Goal: Task Accomplishment & Management: Complete application form

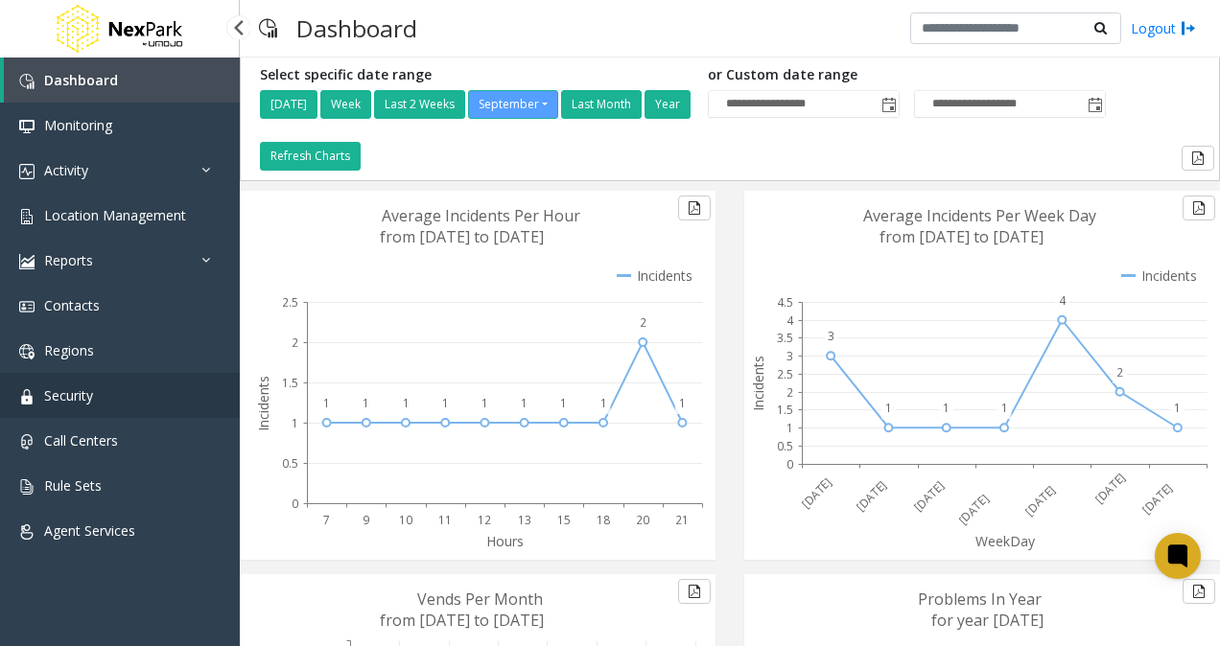
click at [66, 391] on span "Security" at bounding box center [68, 396] width 49 height 18
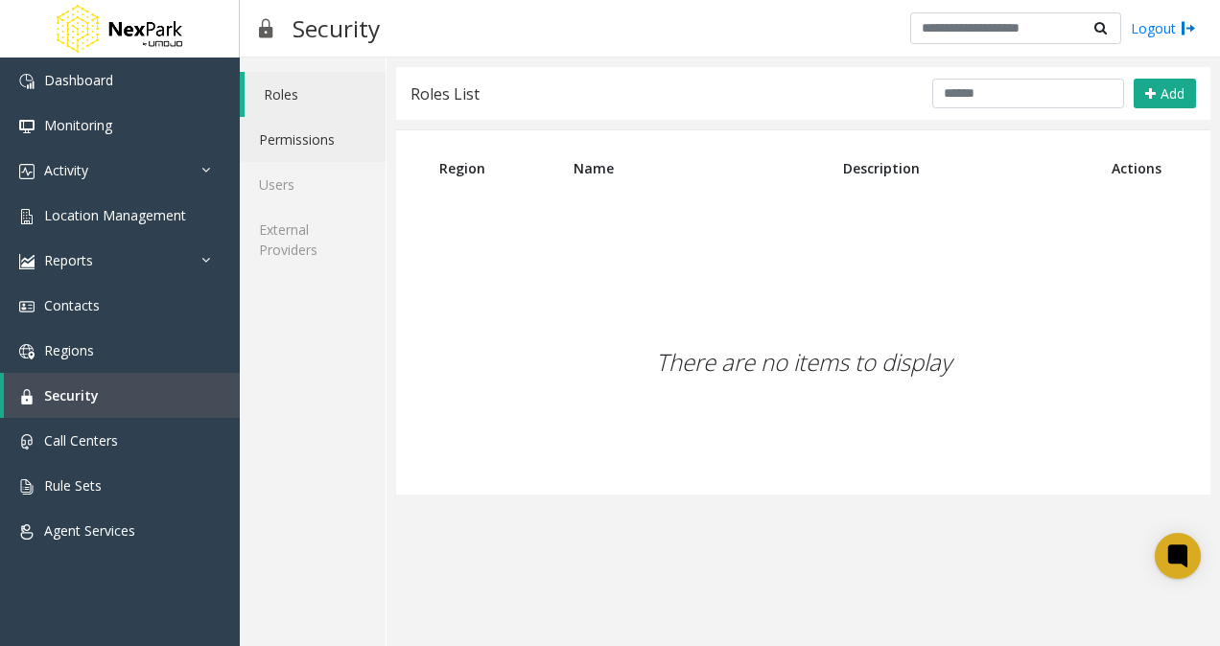
click at [298, 133] on link "Permissions" at bounding box center [313, 139] width 146 height 45
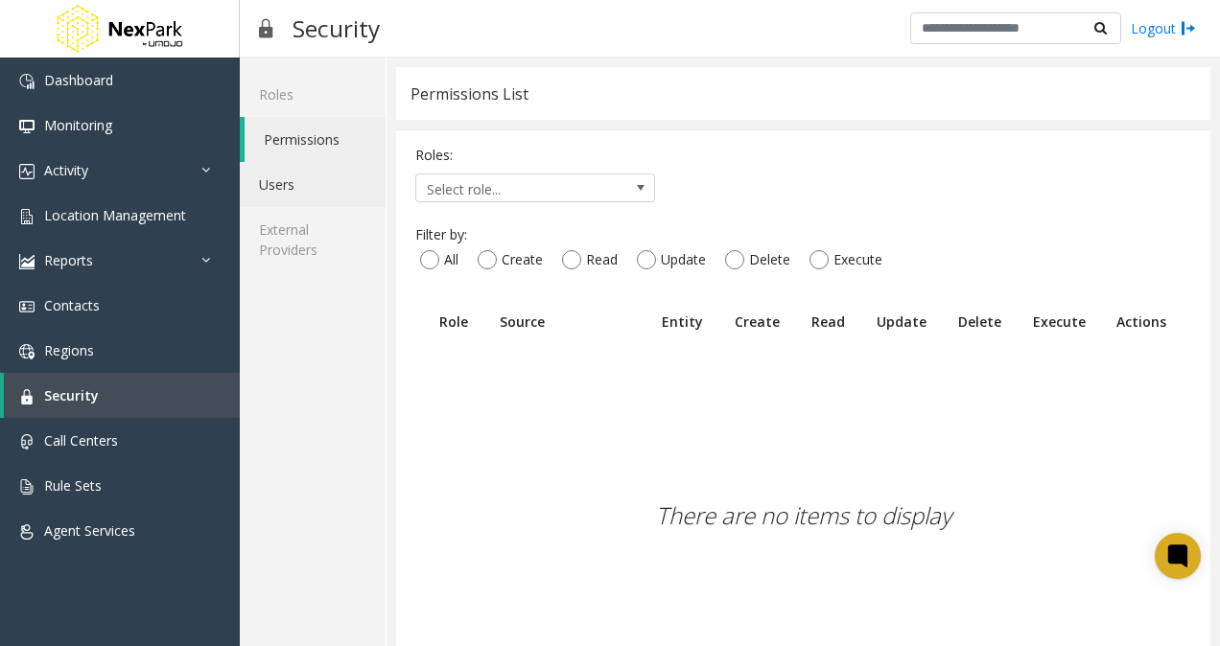
click at [290, 177] on link "Users" at bounding box center [313, 184] width 146 height 45
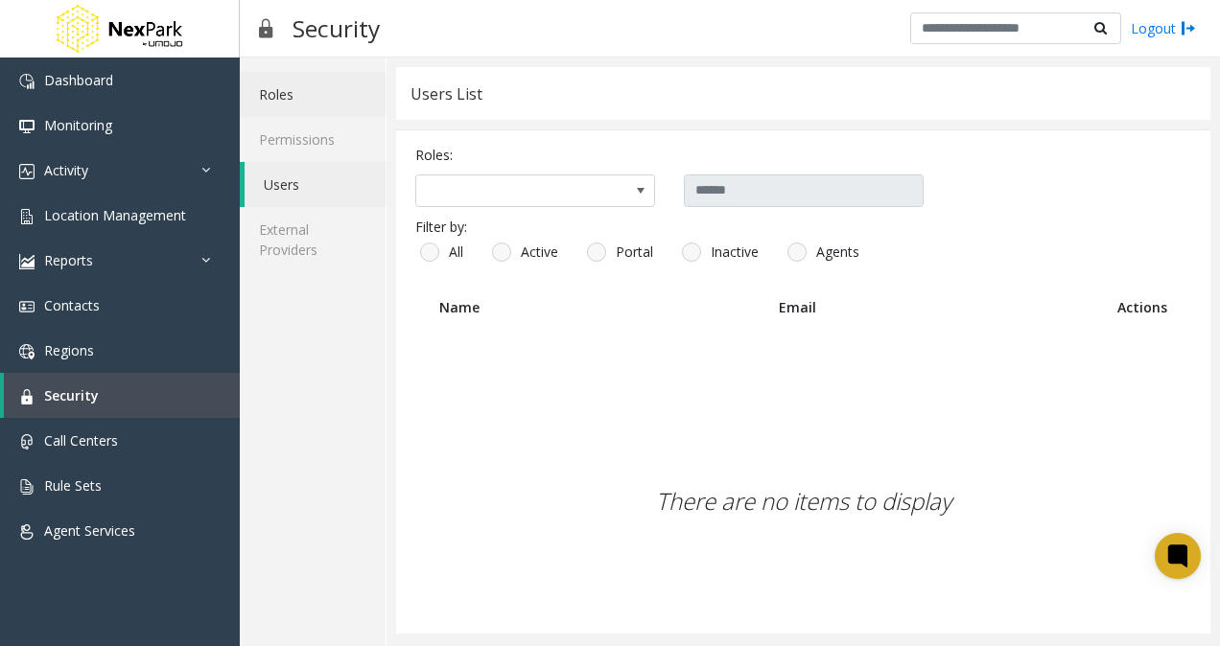
click at [266, 97] on link "Roles" at bounding box center [313, 94] width 146 height 45
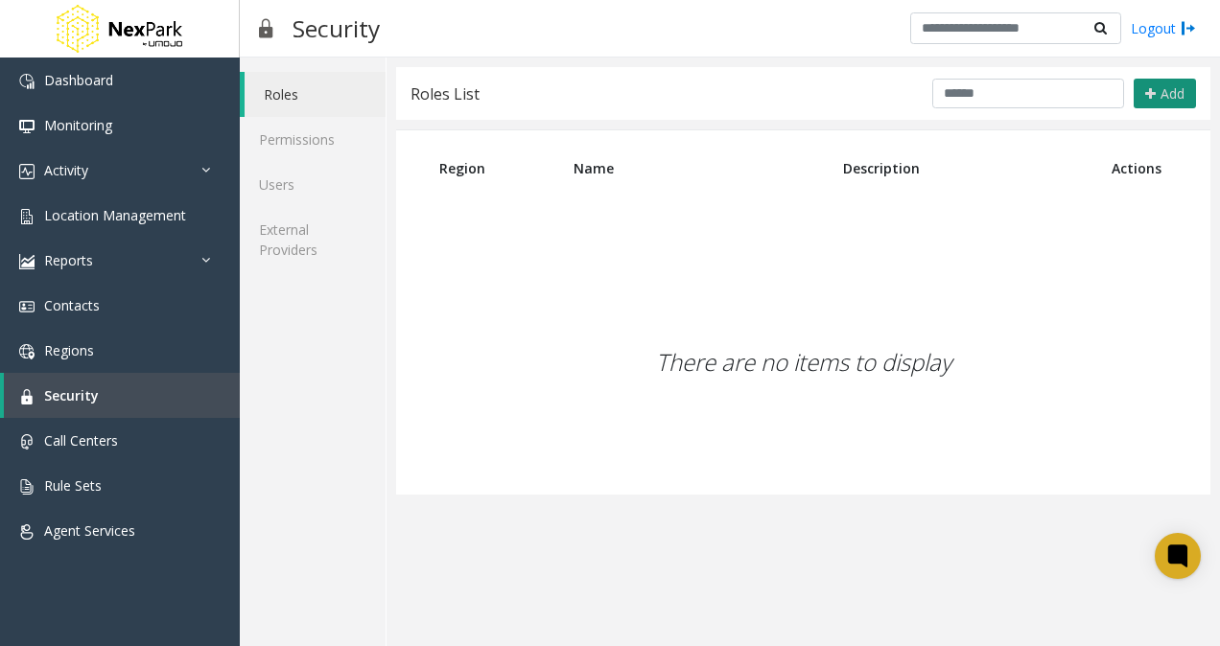
click at [1166, 91] on span "Add" at bounding box center [1173, 93] width 24 height 18
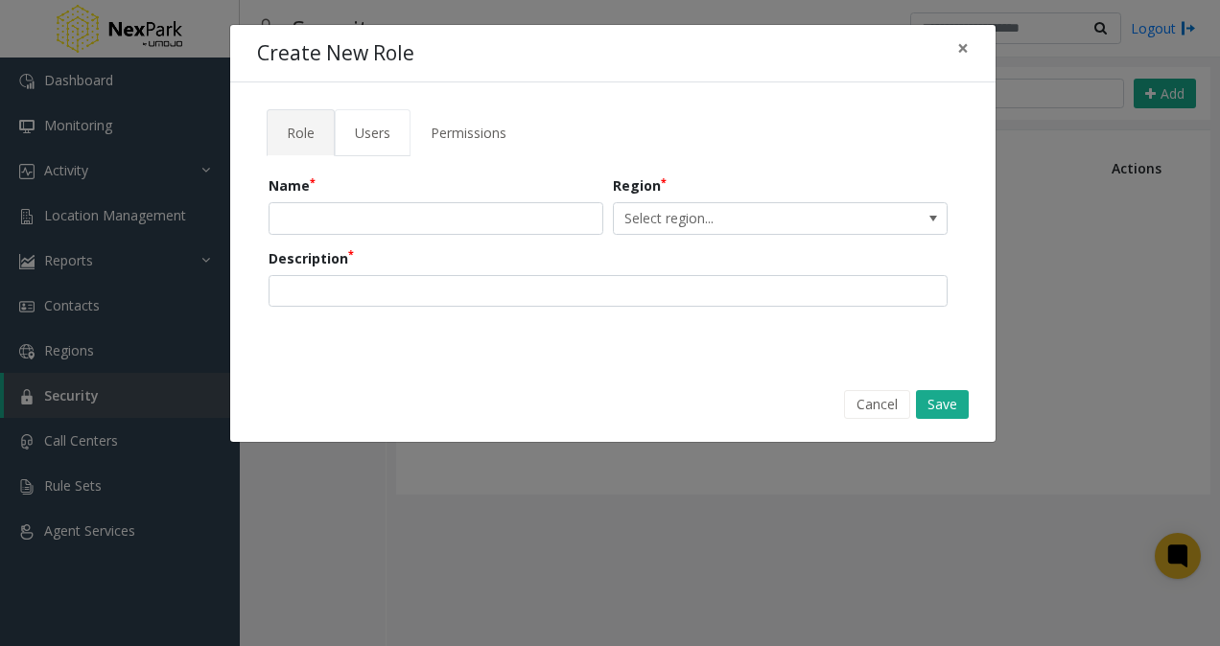
click at [364, 125] on span "Users" at bounding box center [372, 133] width 35 height 18
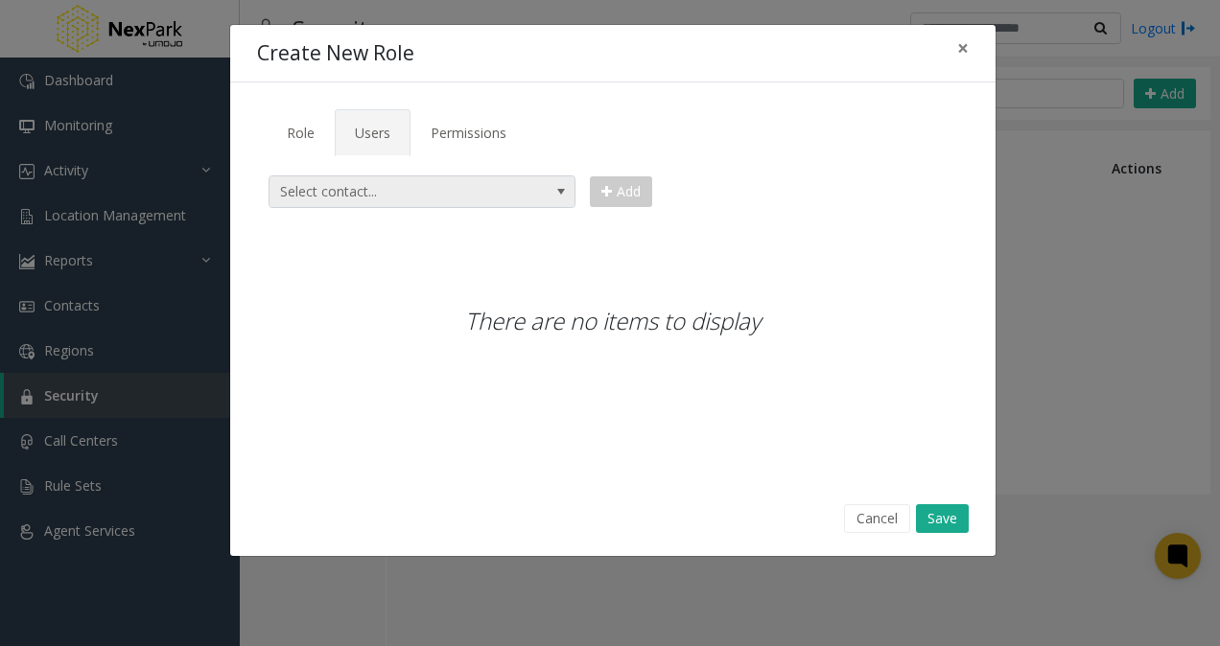
click at [357, 194] on span "Select contact..." at bounding box center [392, 191] width 244 height 31
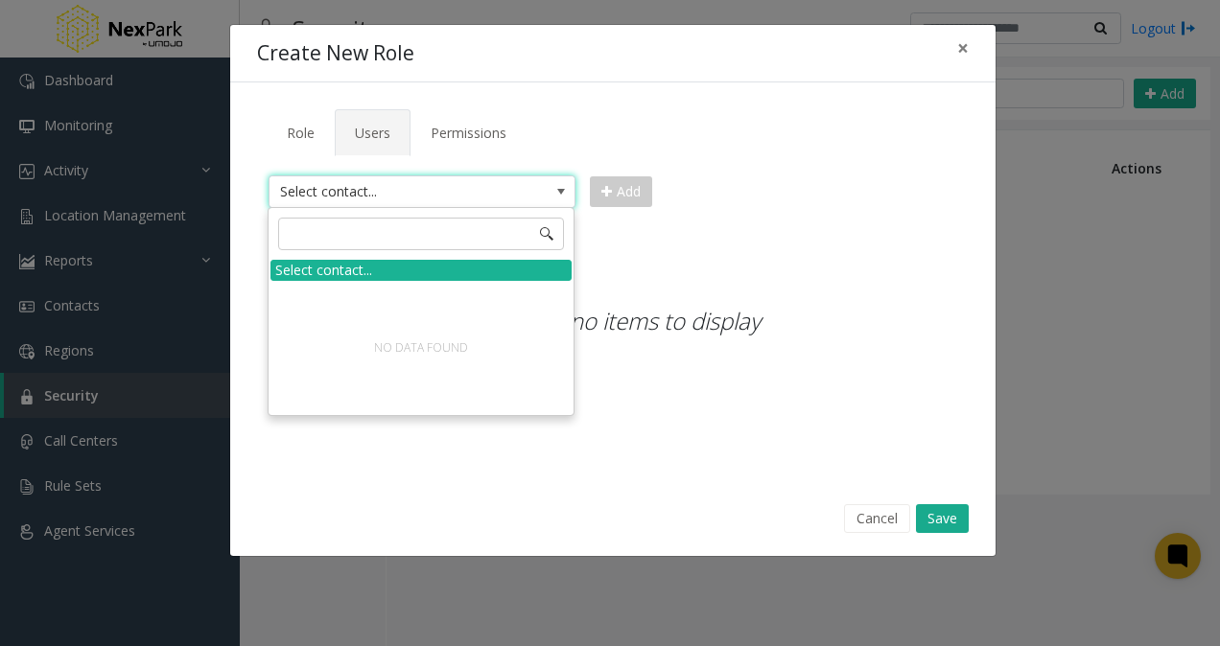
click at [357, 193] on span "Select contact..." at bounding box center [392, 191] width 244 height 31
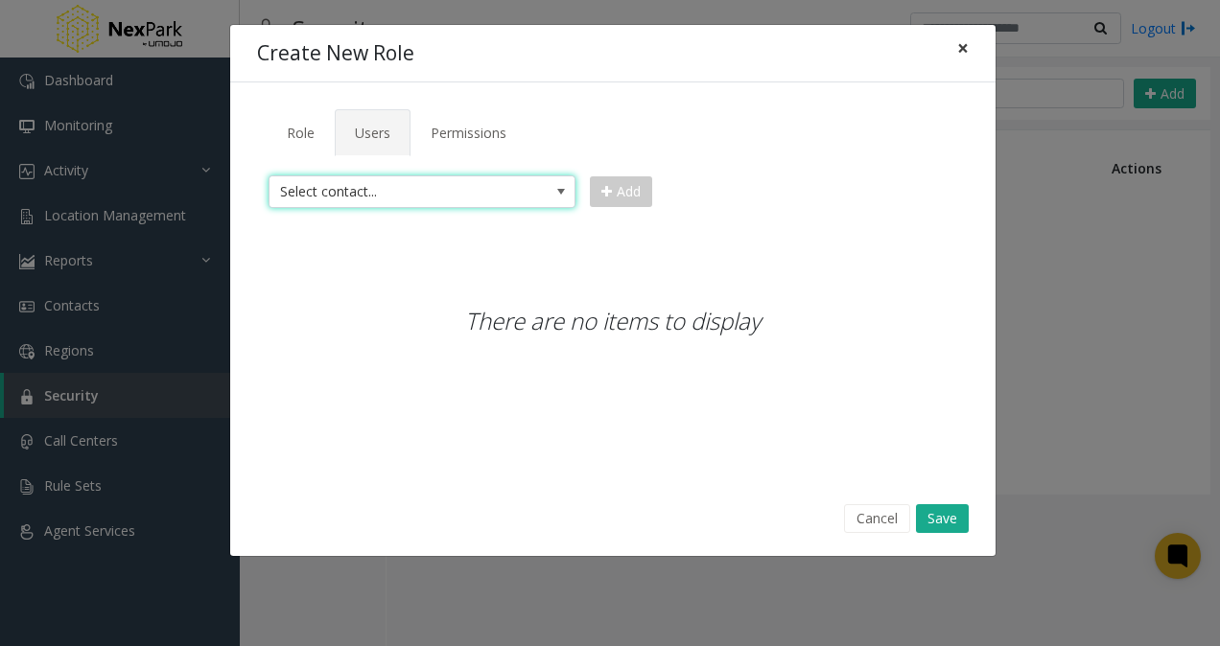
click at [958, 45] on span "×" at bounding box center [963, 48] width 12 height 27
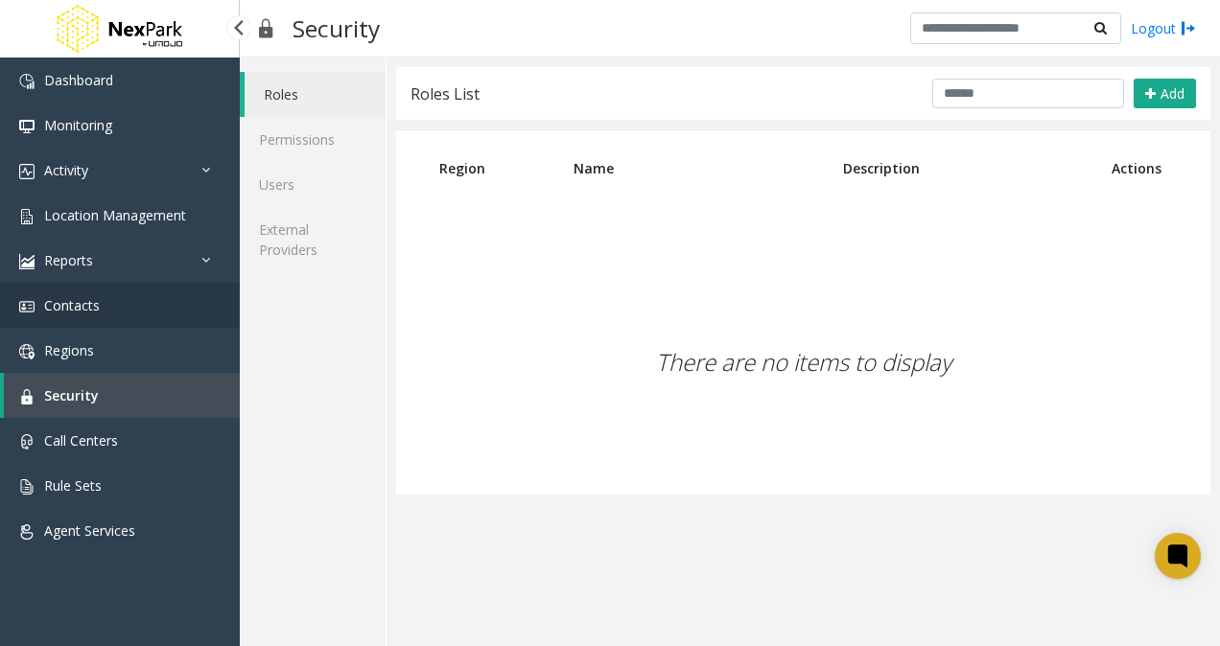
click at [92, 307] on span "Contacts" at bounding box center [72, 305] width 56 height 18
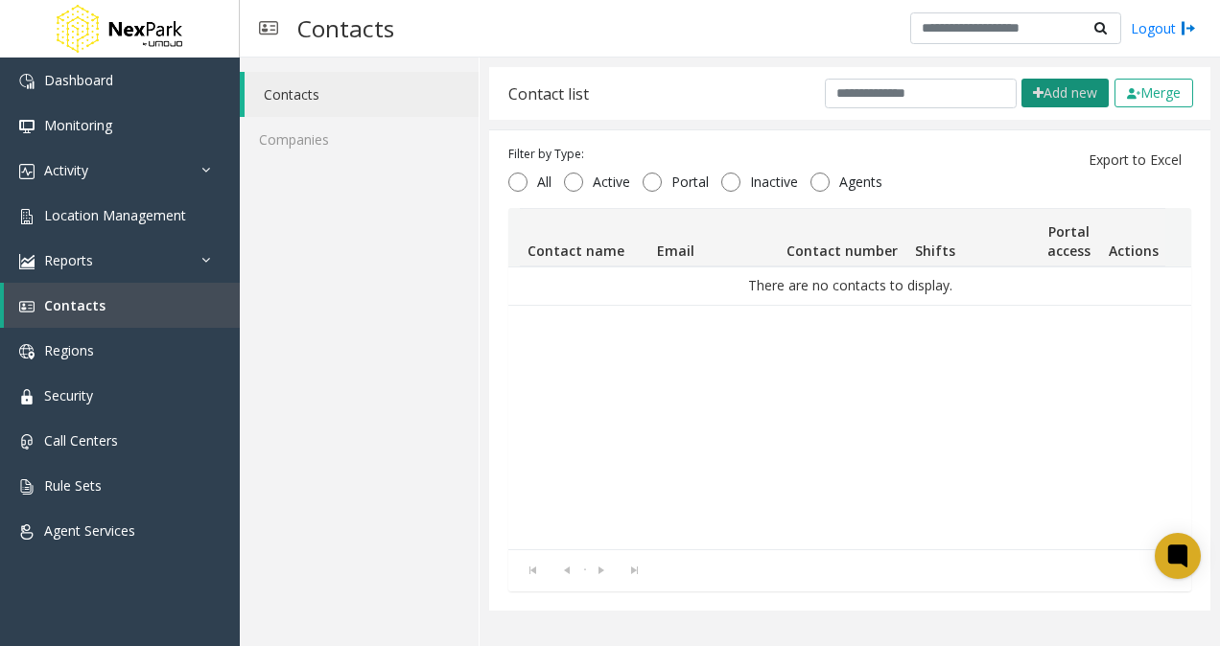
click at [1044, 83] on button "Add new" at bounding box center [1065, 93] width 87 height 29
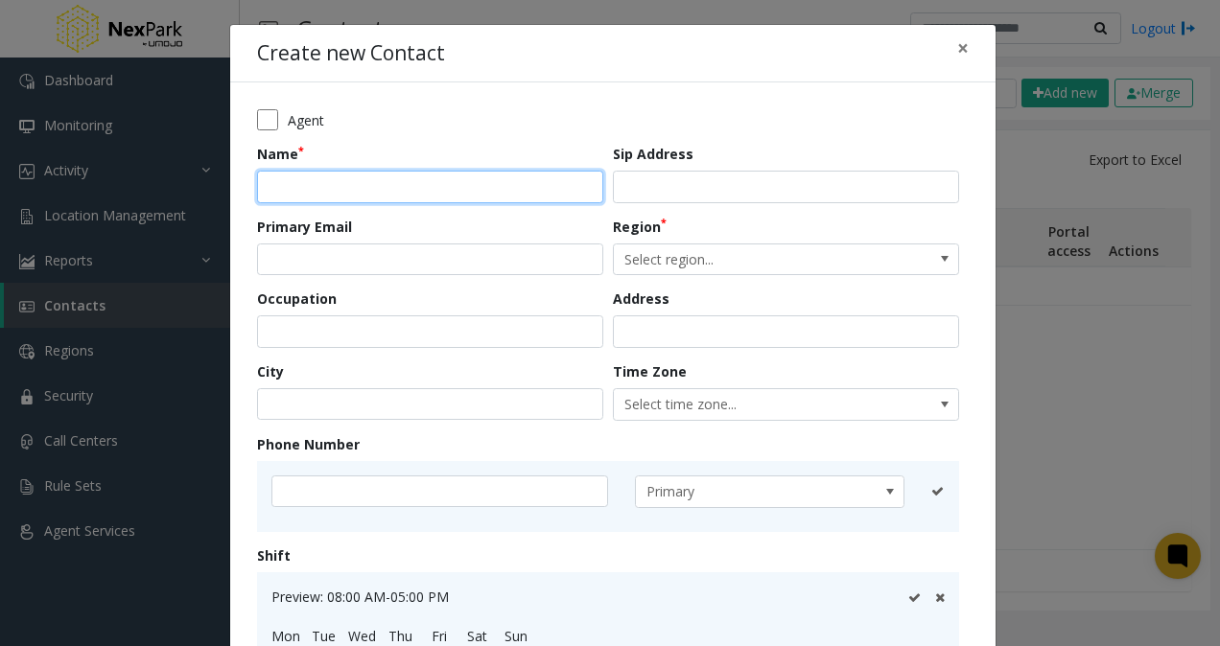
click at [326, 180] on input "text" at bounding box center [430, 187] width 346 height 33
type input "*"
type input "**********"
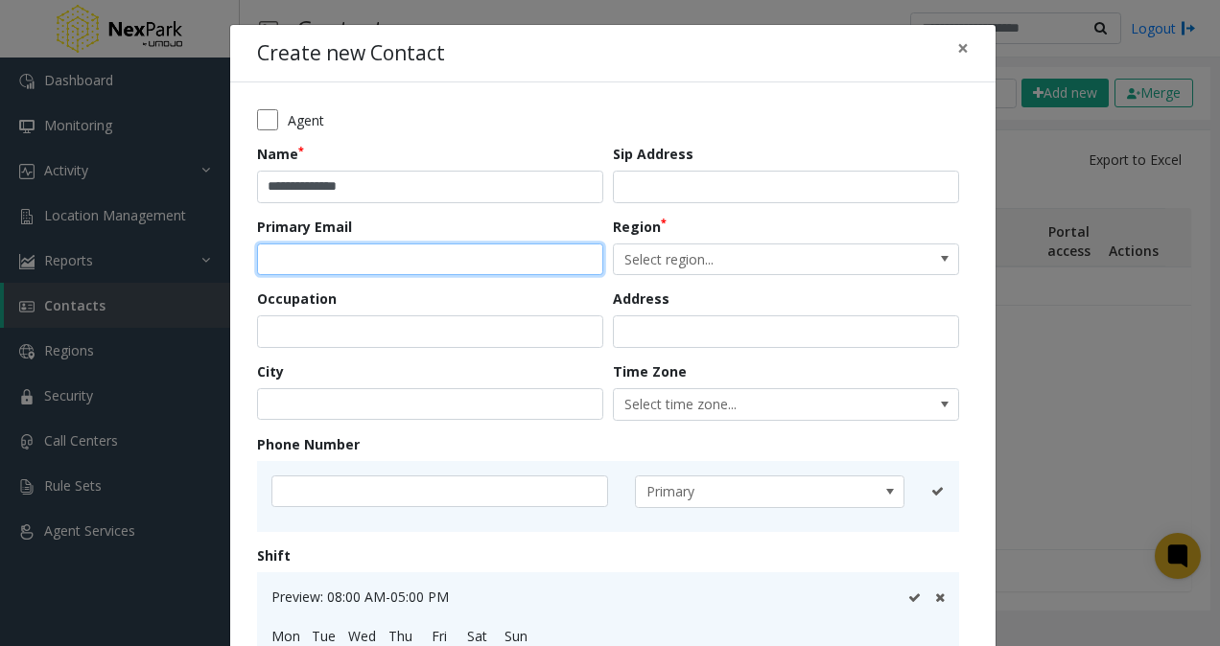
type input "**********"
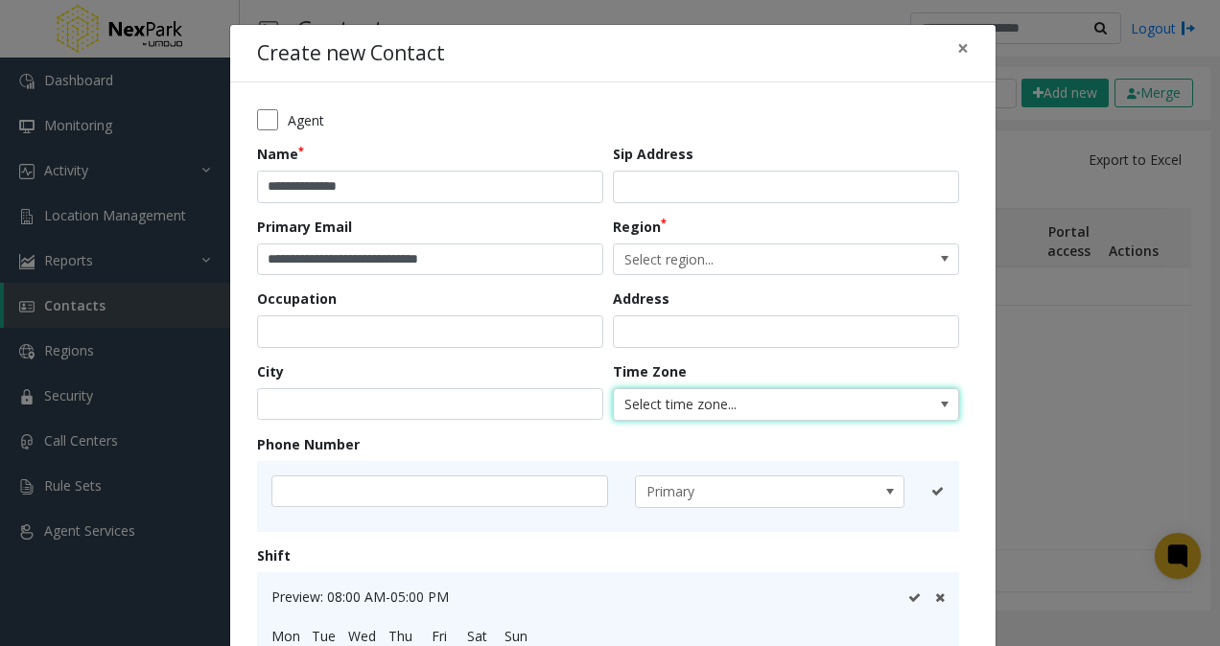
click at [678, 403] on span "Select time zone..." at bounding box center [751, 404] width 275 height 31
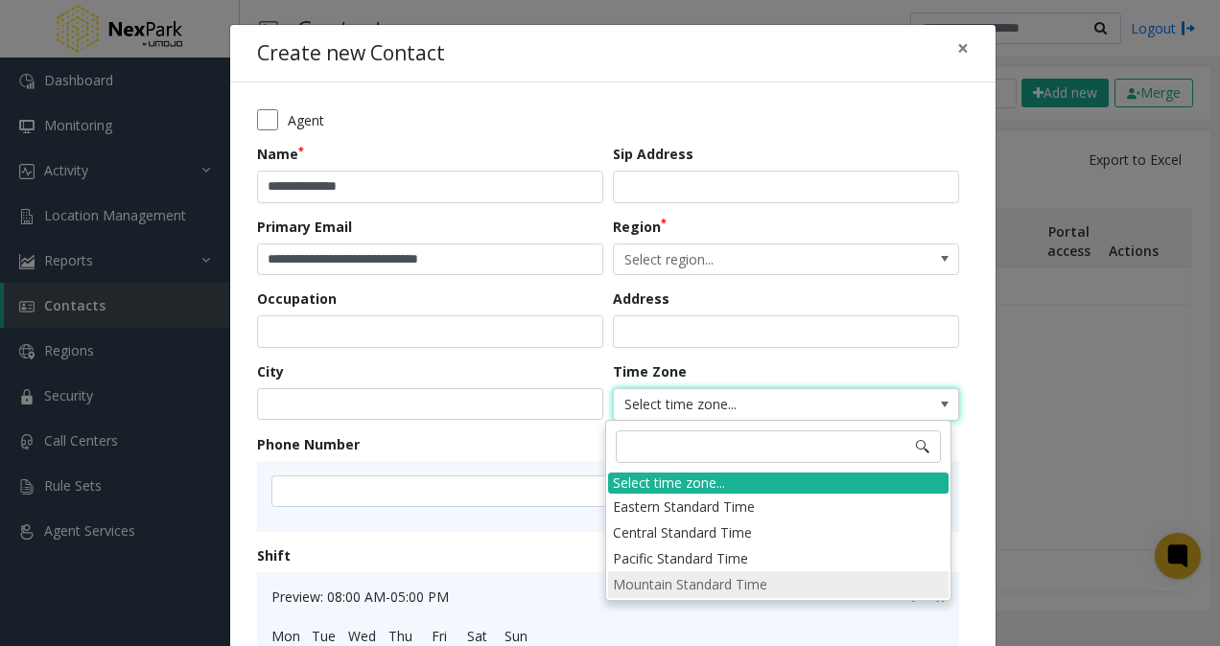
click at [703, 577] on li "Mountain Standard Time" at bounding box center [778, 585] width 341 height 26
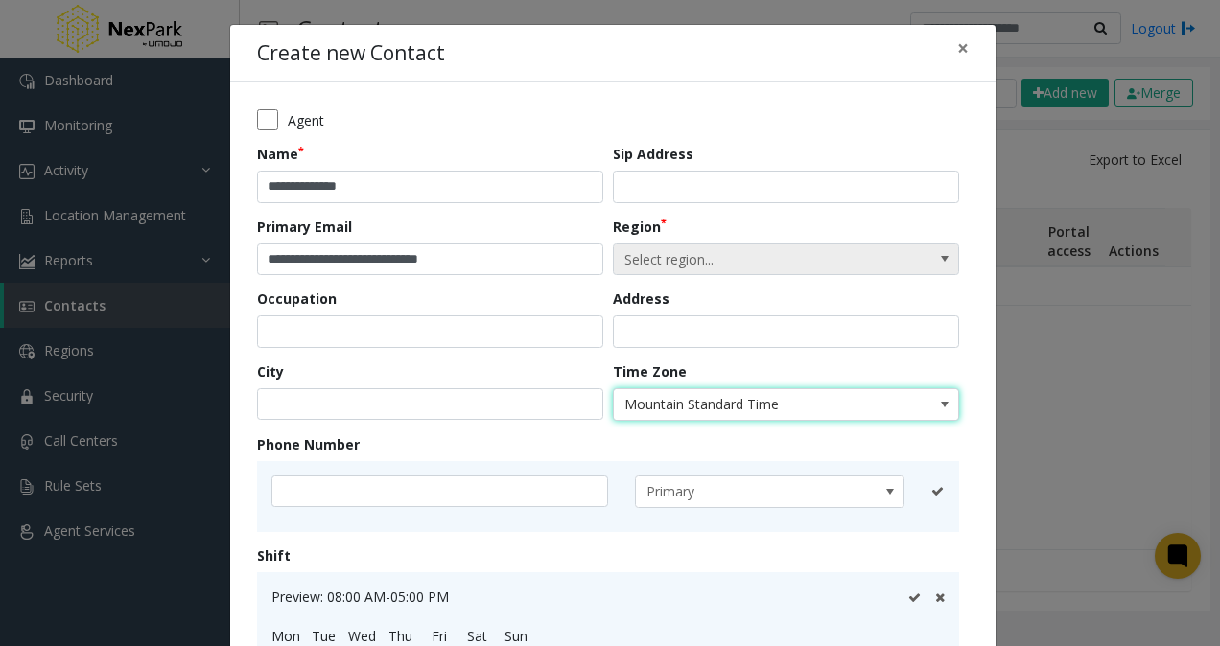
click at [703, 261] on span "Select region..." at bounding box center [751, 260] width 275 height 31
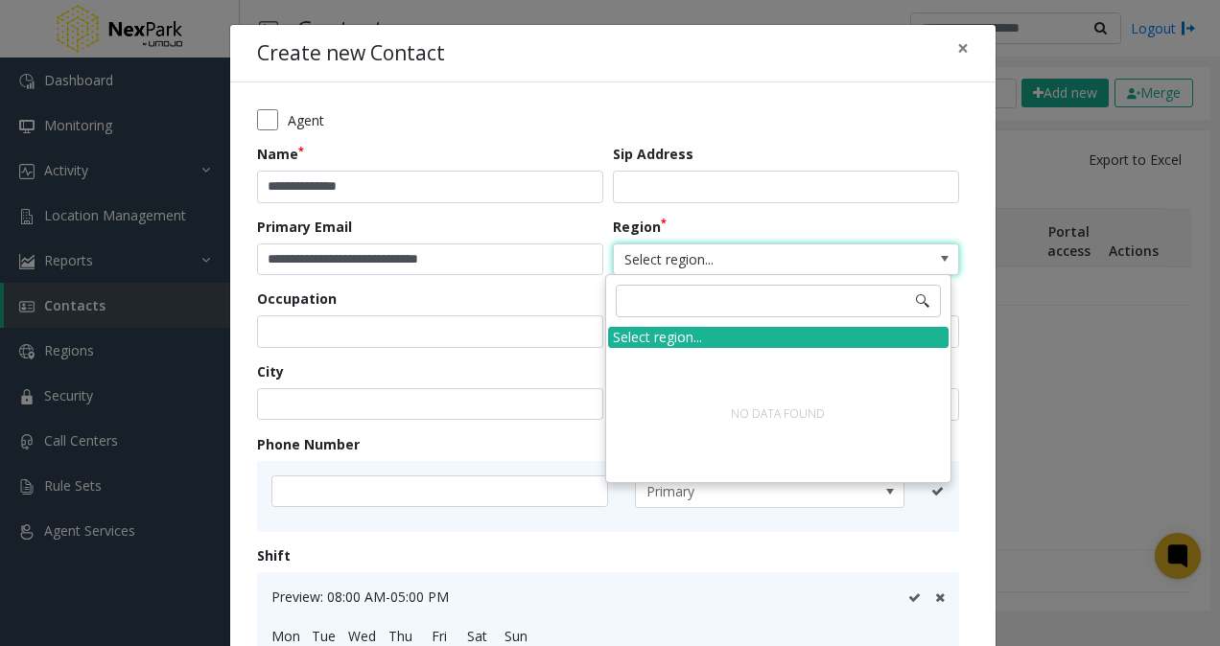
click at [538, 301] on div "Occupation" at bounding box center [435, 318] width 356 height 59
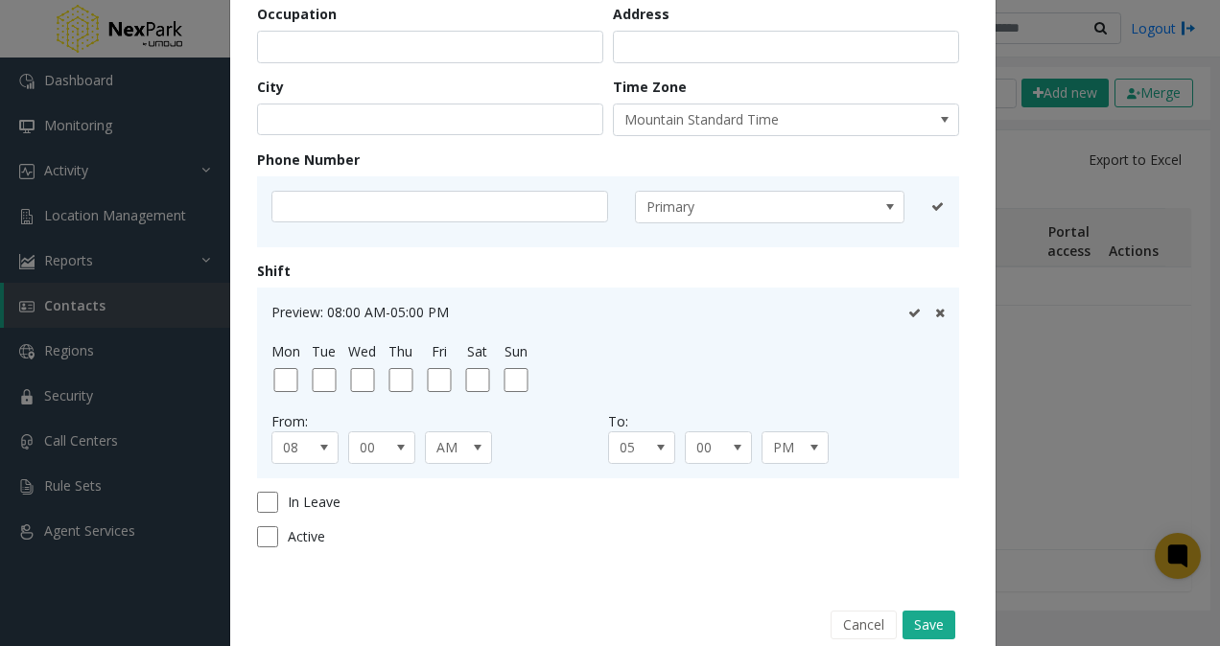
scroll to position [324, 0]
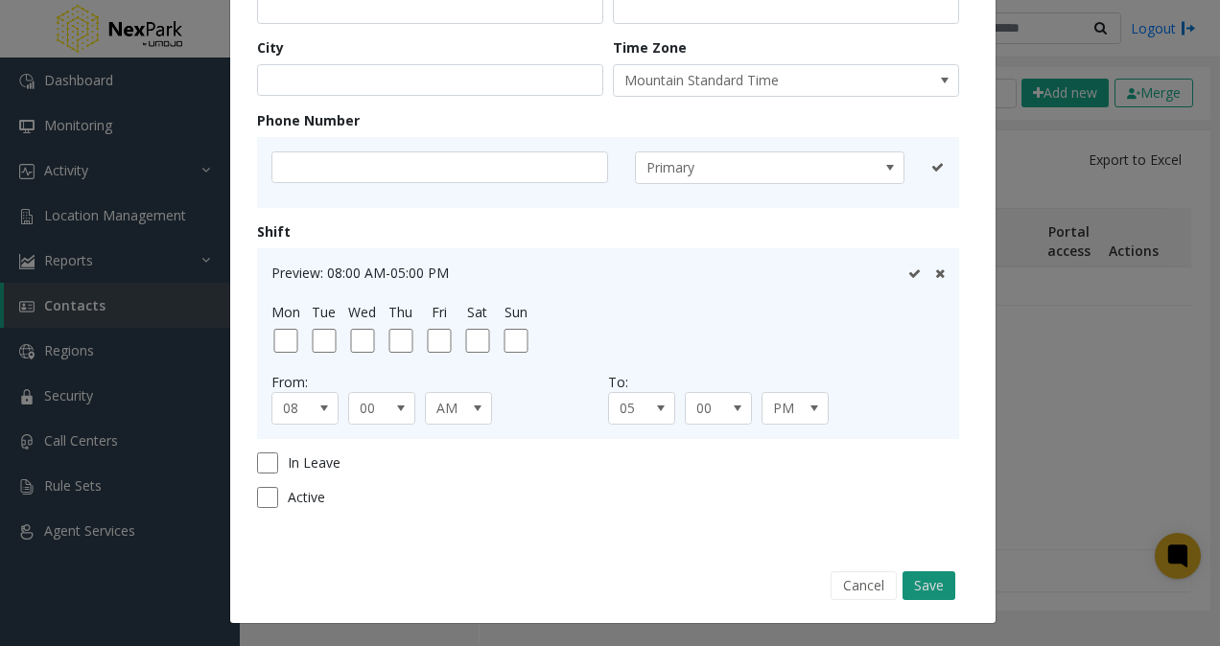
click at [914, 575] on button "Save" at bounding box center [929, 586] width 53 height 29
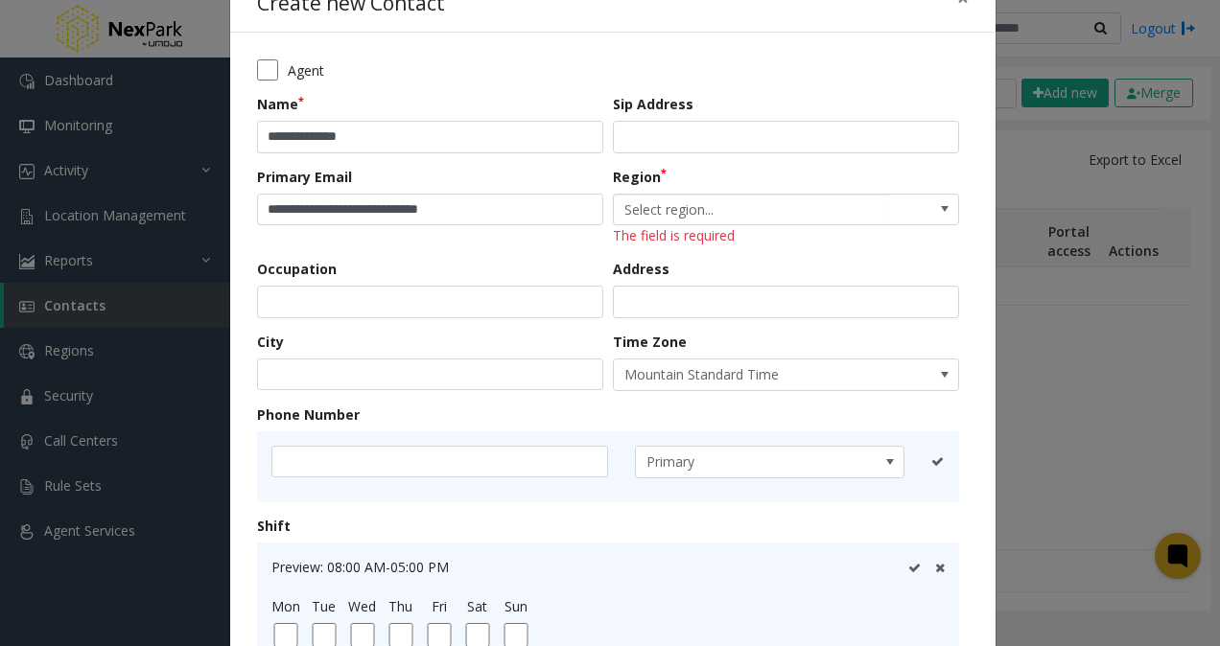
scroll to position [0, 0]
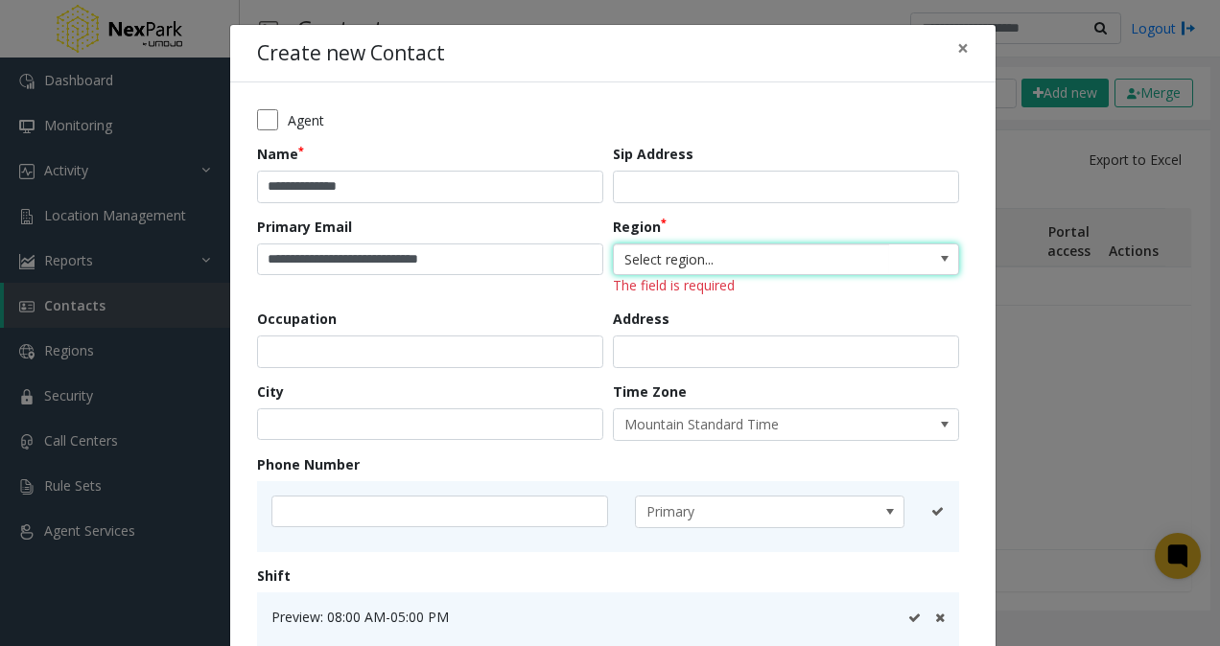
click at [712, 263] on span "Select region..." at bounding box center [751, 260] width 275 height 31
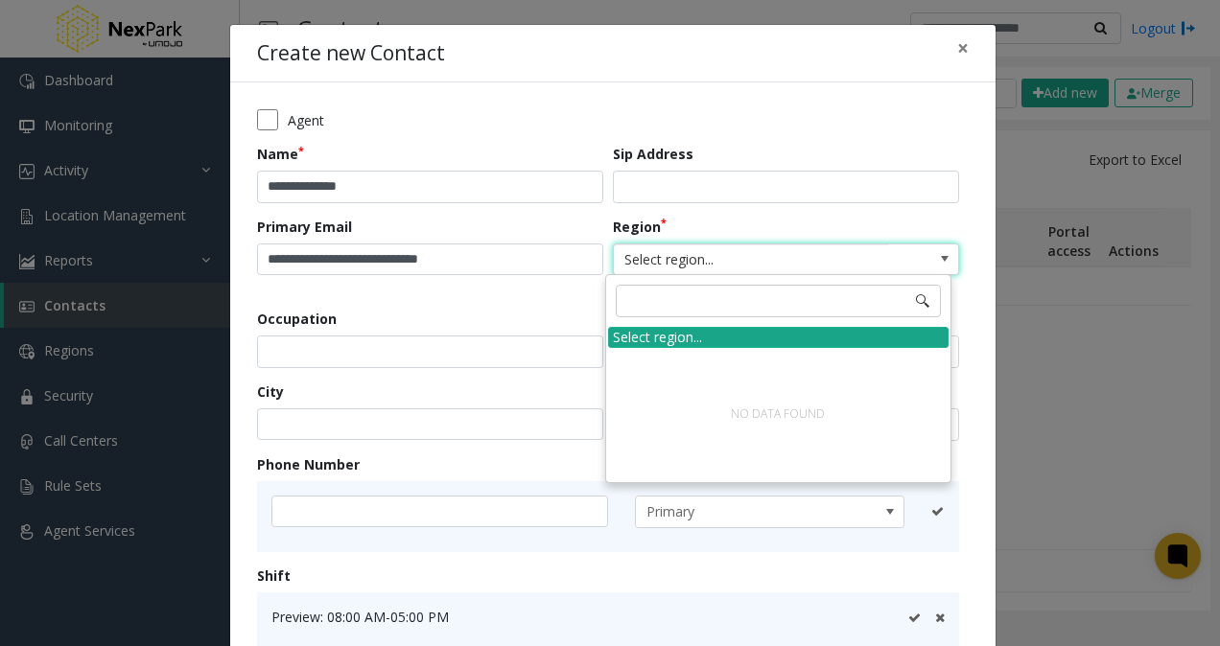
click at [675, 339] on div "Select region..." at bounding box center [778, 337] width 341 height 21
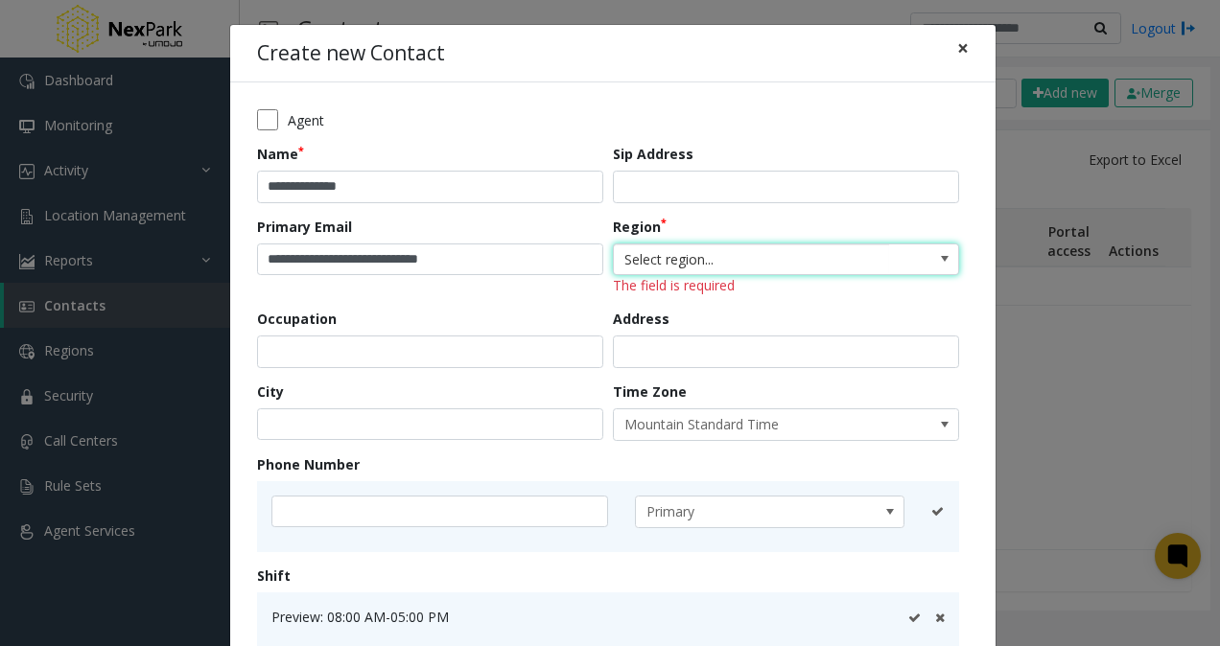
click at [957, 50] on span "×" at bounding box center [963, 48] width 12 height 27
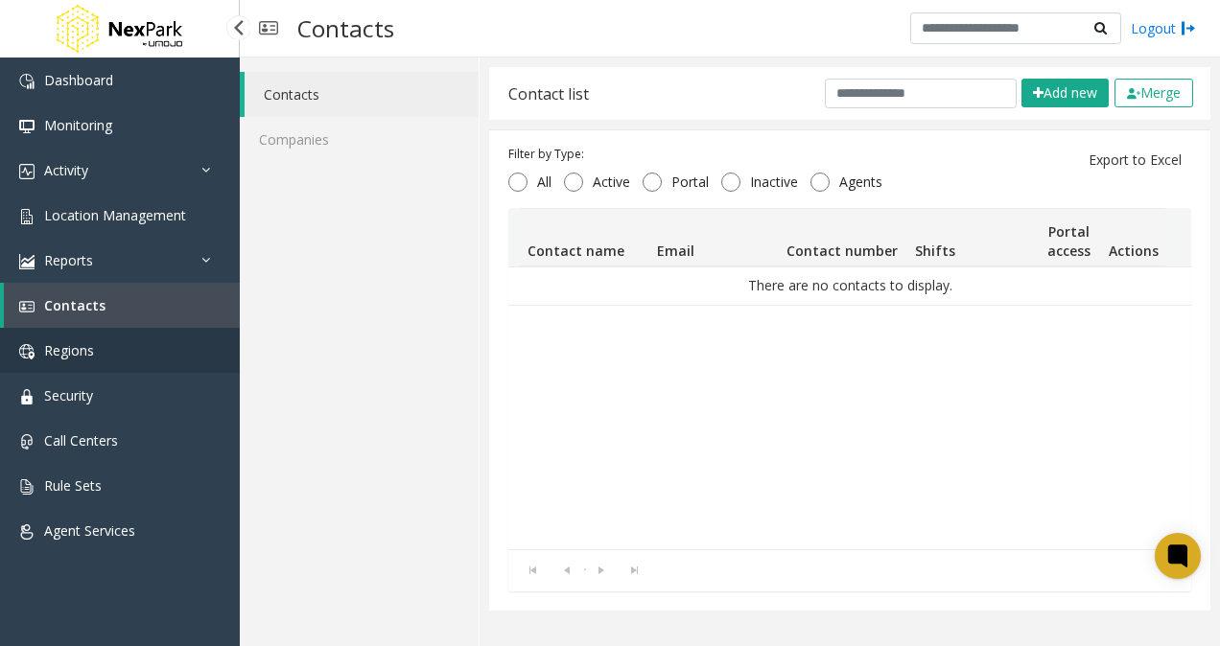
click at [72, 359] on span "Regions" at bounding box center [69, 350] width 50 height 18
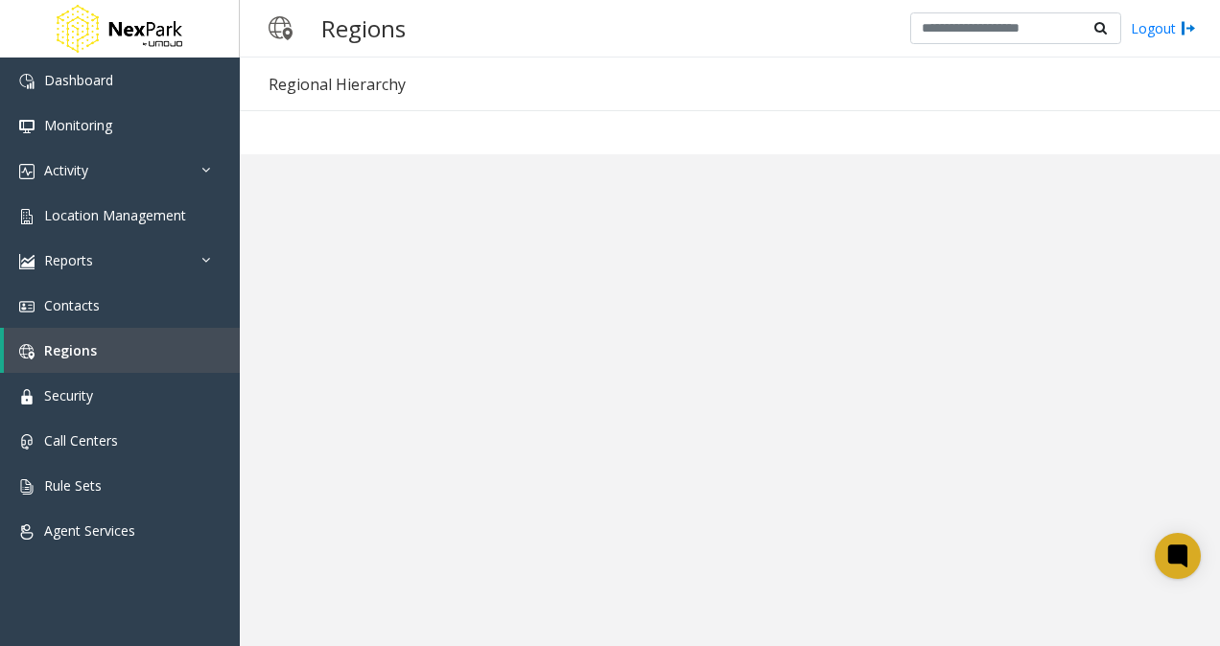
click at [357, 88] on div "Regional Hierarchy" at bounding box center [337, 84] width 137 height 25
click at [347, 135] on div at bounding box center [730, 132] width 980 height 44
click at [81, 301] on span "Contacts" at bounding box center [72, 305] width 56 height 18
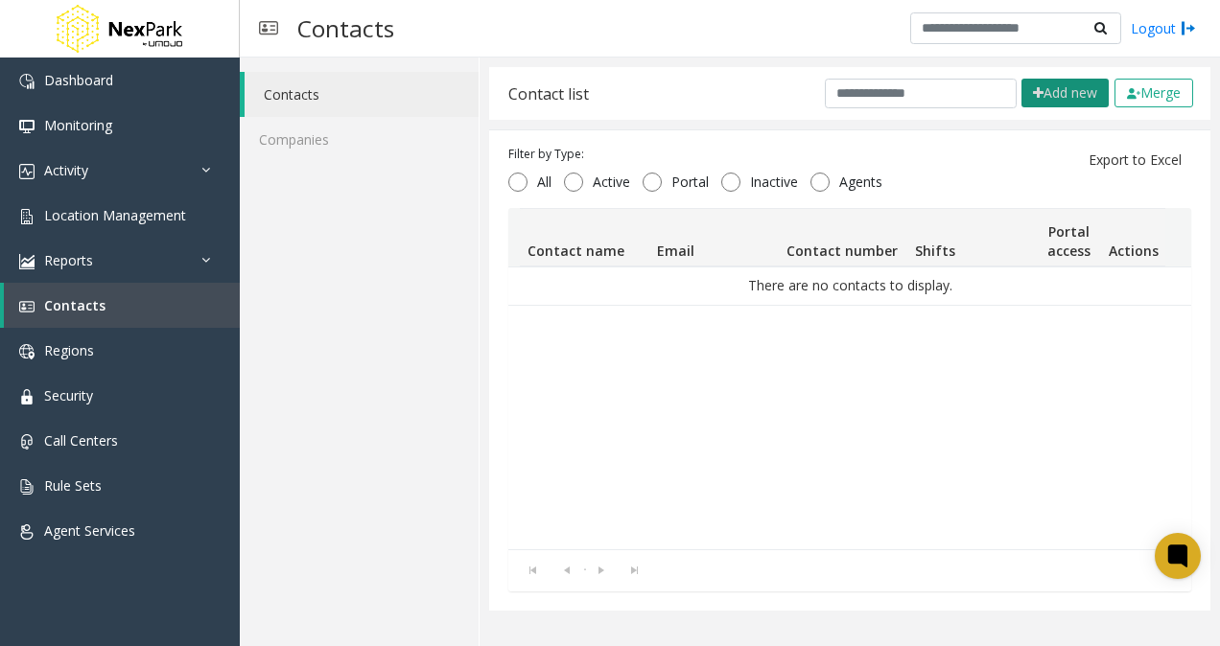
click at [1054, 87] on button "Add new" at bounding box center [1065, 93] width 87 height 29
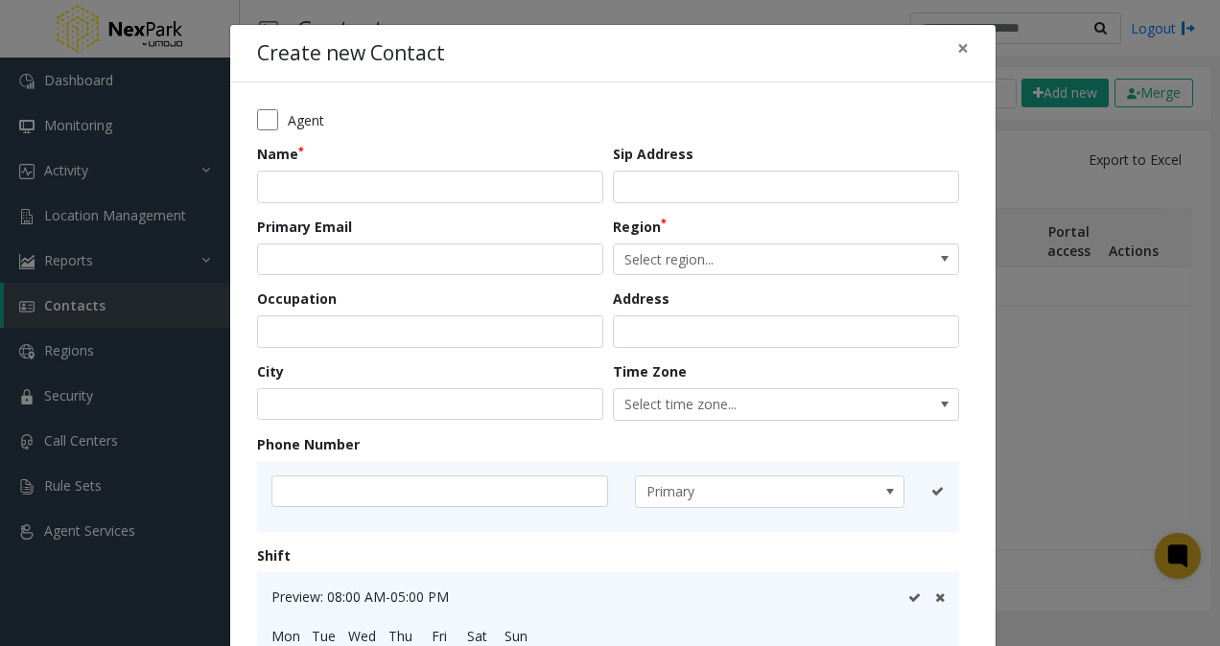
click at [416, 160] on div "Name" at bounding box center [435, 173] width 356 height 59
click at [412, 175] on input "text" at bounding box center [430, 187] width 346 height 33
type input "**********"
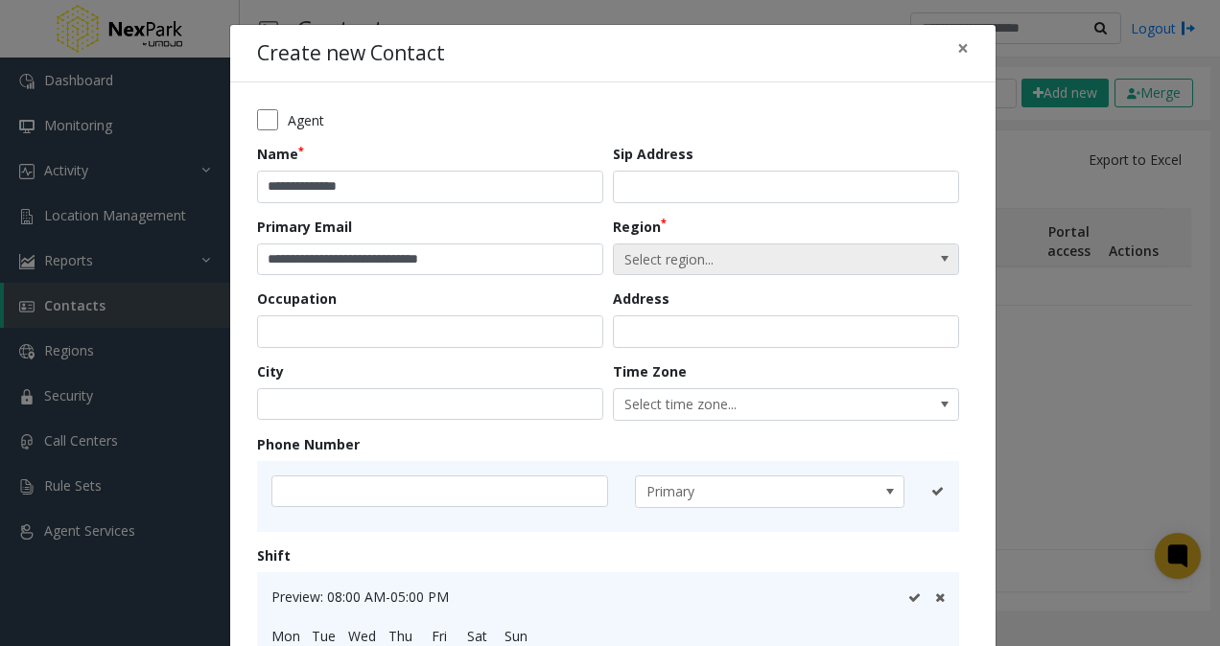
click at [723, 263] on span "Select region..." at bounding box center [751, 260] width 275 height 31
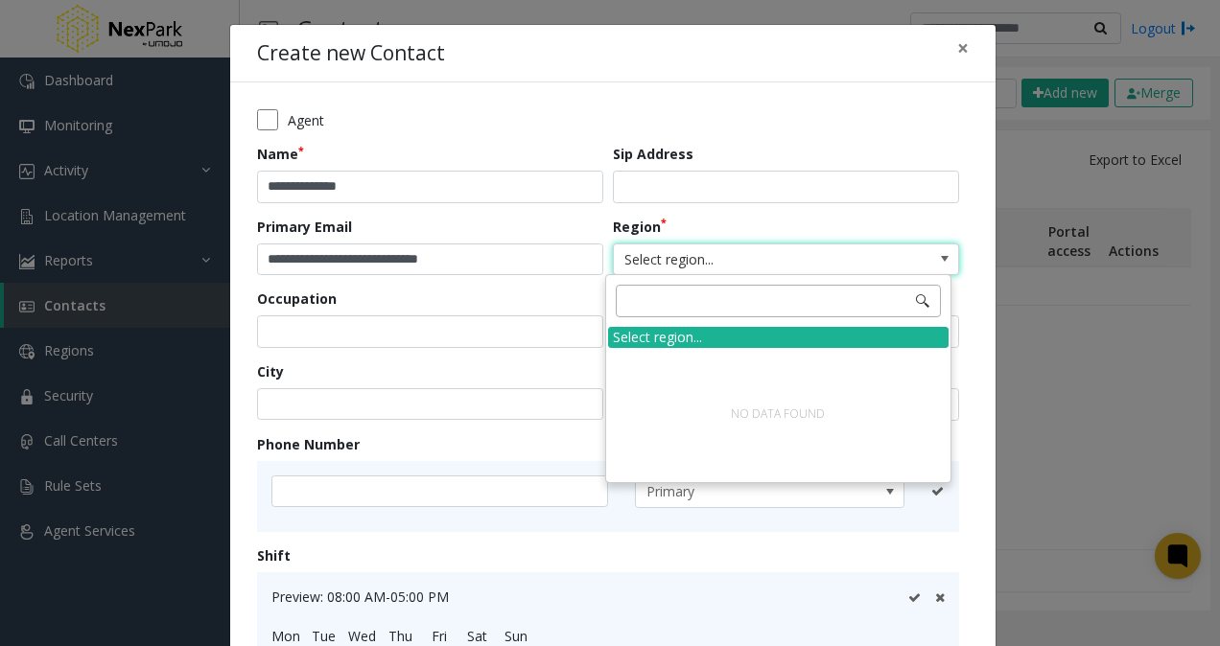
click at [667, 314] on input "NO DATA FOUND" at bounding box center [778, 301] width 325 height 33
click at [669, 337] on div "Select region..." at bounding box center [778, 337] width 341 height 21
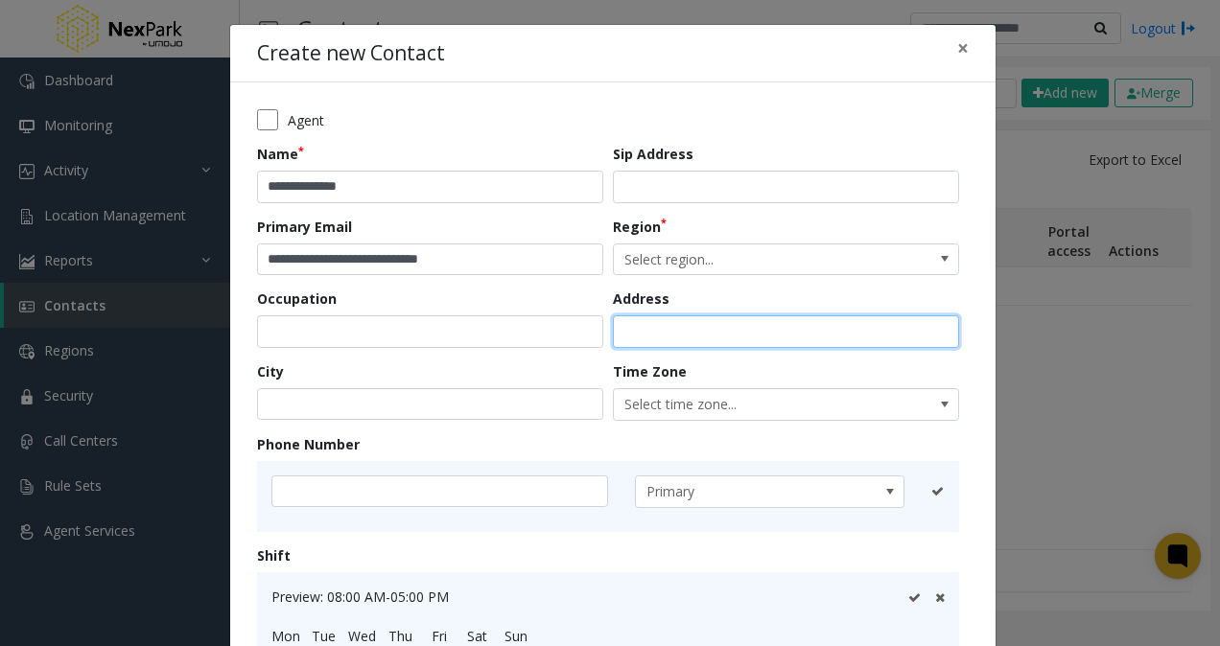
drag, startPoint x: 669, startPoint y: 337, endPoint x: 666, endPoint y: 316, distance: 21.4
click at [669, 336] on input "text" at bounding box center [786, 332] width 346 height 33
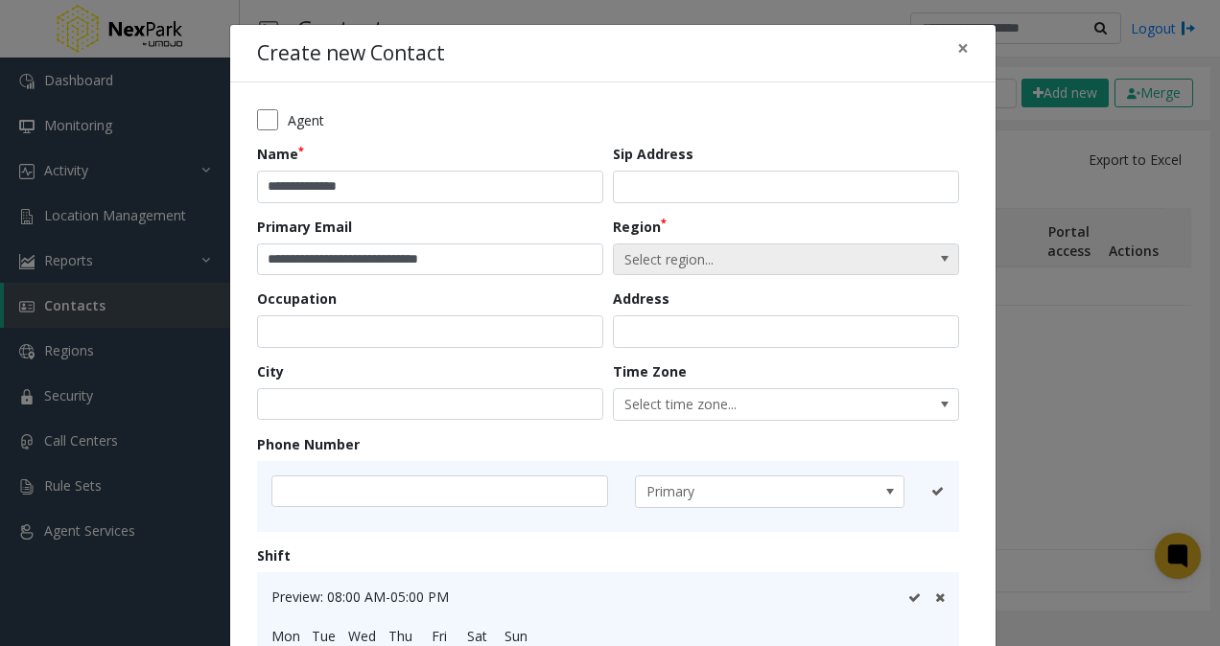
drag, startPoint x: 673, startPoint y: 269, endPoint x: 684, endPoint y: 260, distance: 13.6
click at [673, 269] on span "Select region..." at bounding box center [751, 260] width 275 height 31
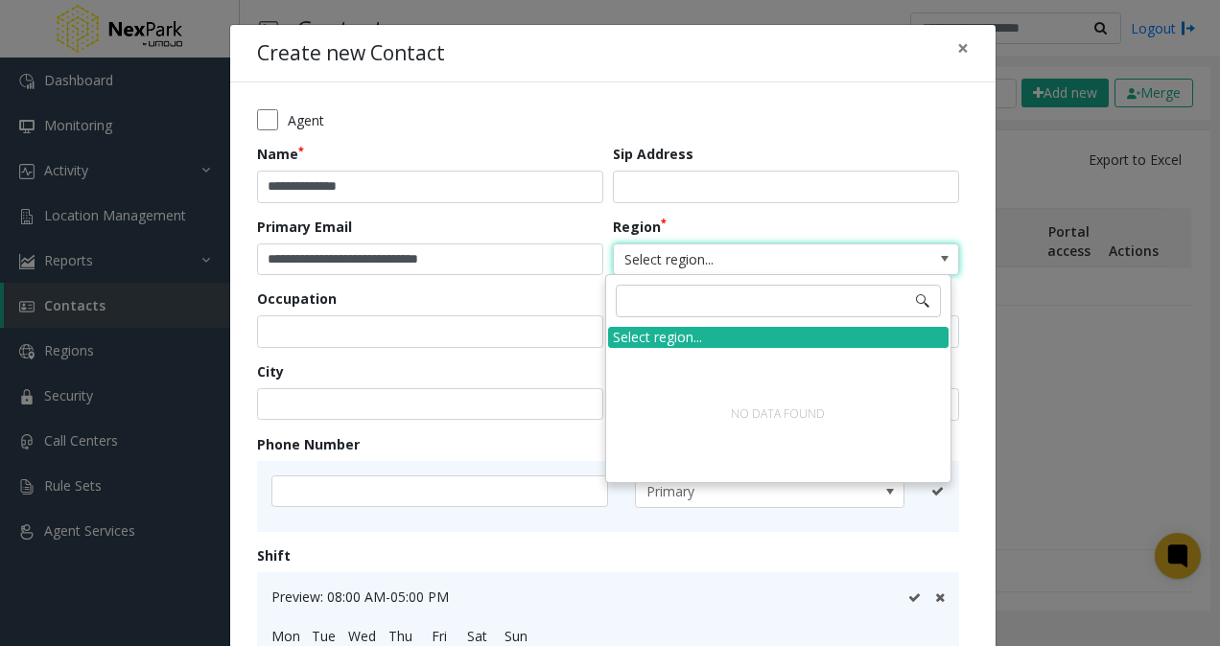
click at [690, 251] on span "Select region..." at bounding box center [751, 260] width 275 height 31
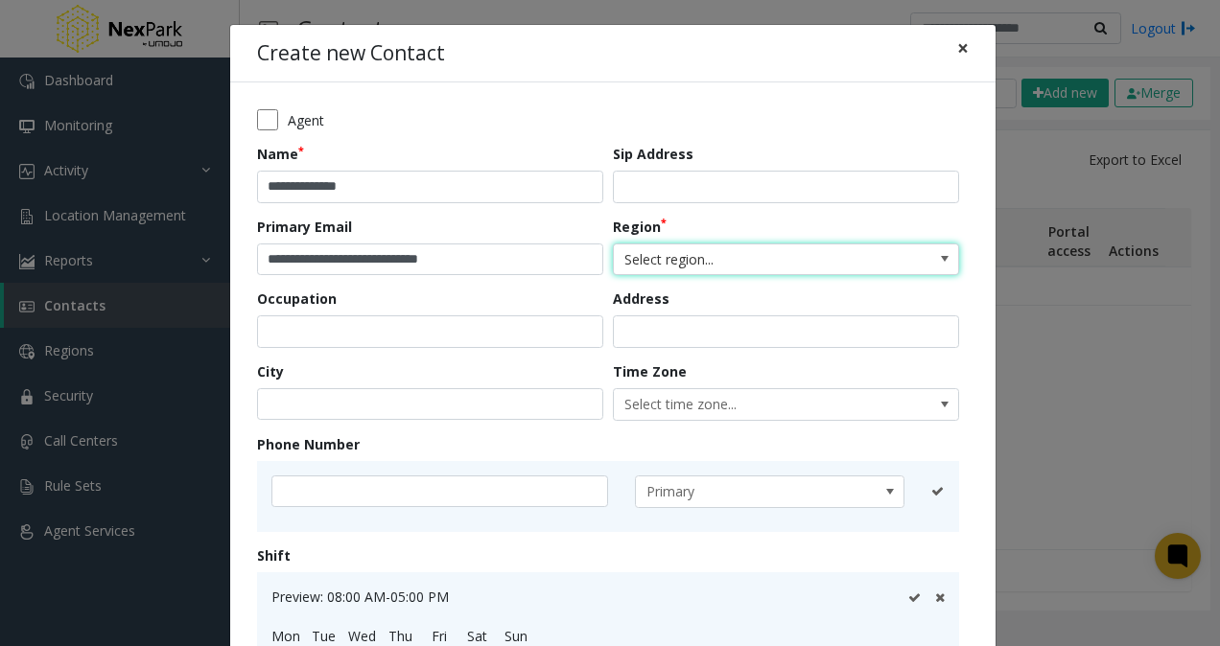
click at [957, 48] on span "×" at bounding box center [963, 48] width 12 height 27
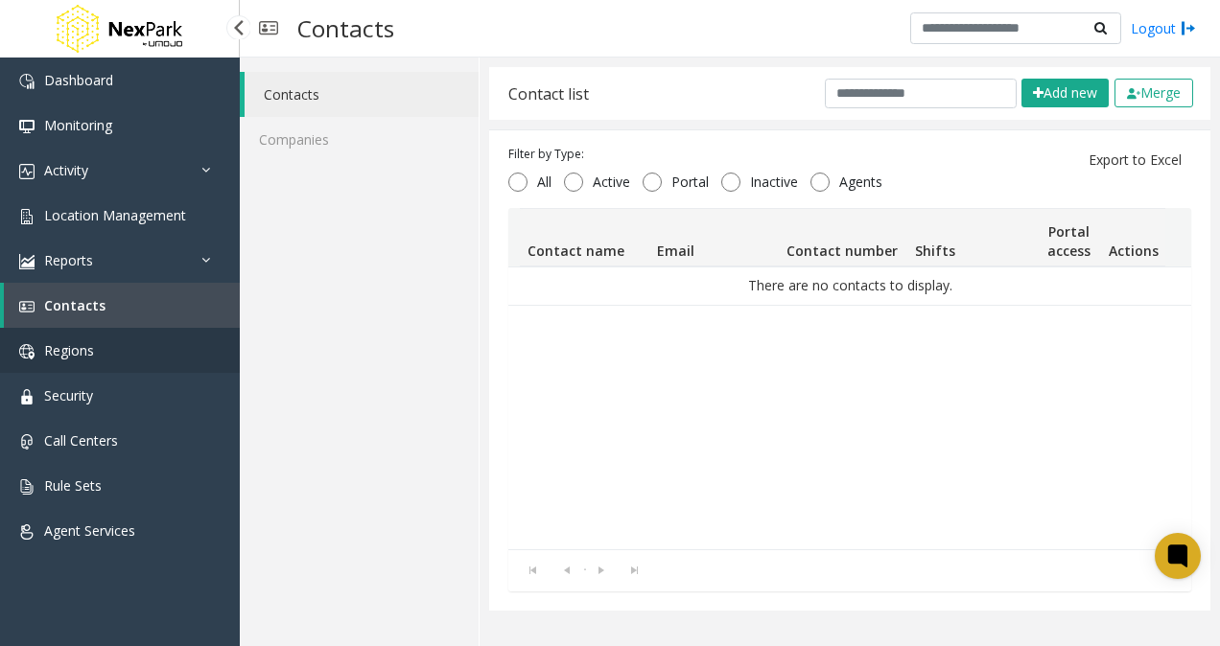
click at [65, 350] on span "Regions" at bounding box center [69, 350] width 50 height 18
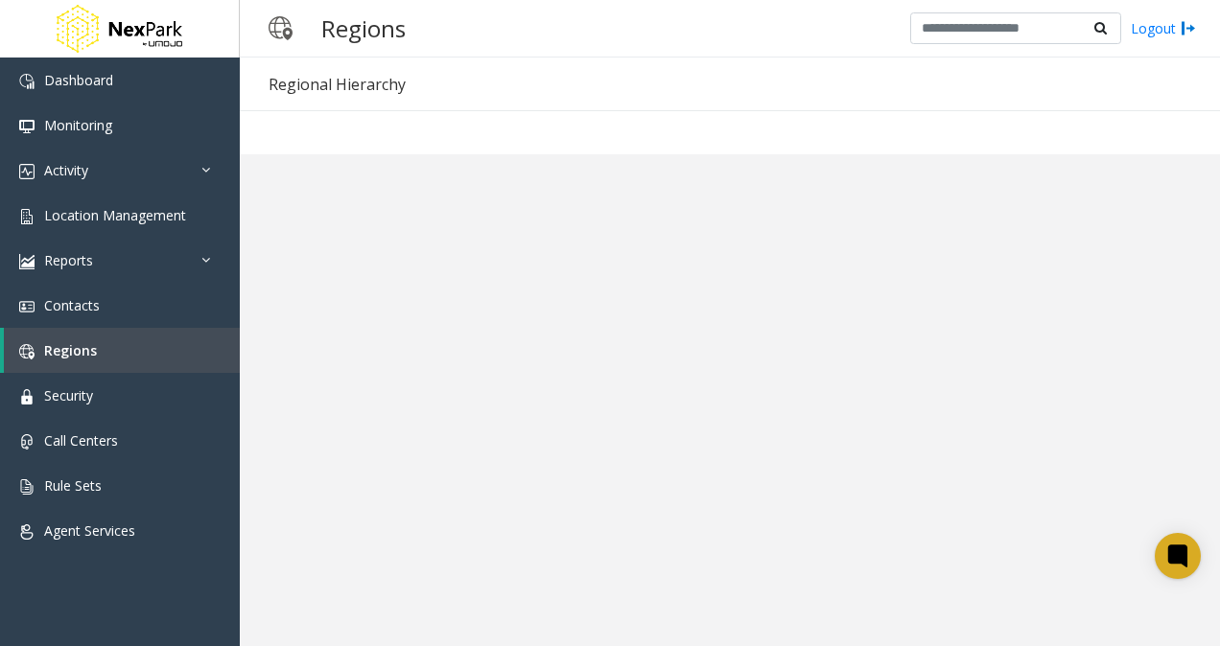
click at [359, 72] on div "Regional Hierarchy" at bounding box center [337, 84] width 137 height 25
click at [363, 111] on div at bounding box center [730, 132] width 980 height 44
click at [372, 162] on app-regions "Regional Hierarchy × Cancel Save" at bounding box center [730, 352] width 980 height 589
